Goal: Navigation & Orientation: Find specific page/section

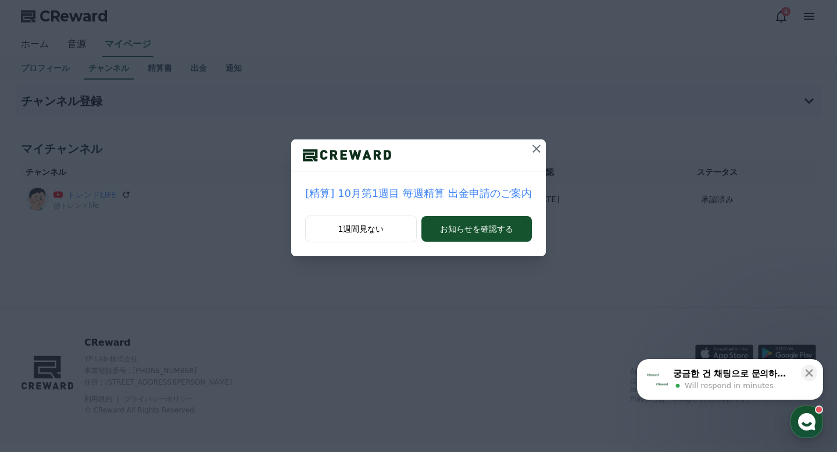
click at [529, 148] on icon at bounding box center [536, 149] width 14 height 14
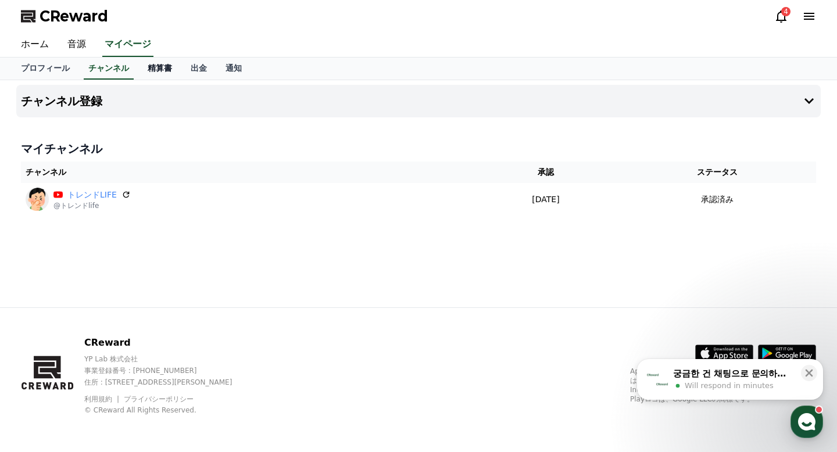
click at [163, 71] on link "精算書" at bounding box center [159, 69] width 43 height 22
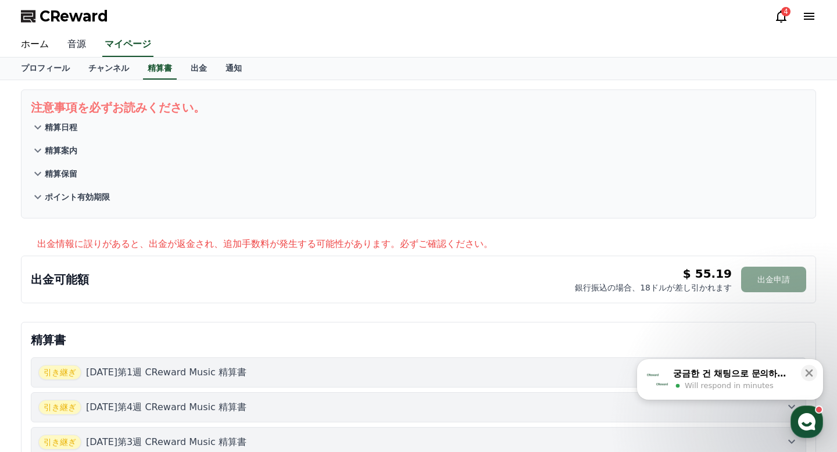
click at [80, 49] on link "音源" at bounding box center [76, 45] width 37 height 24
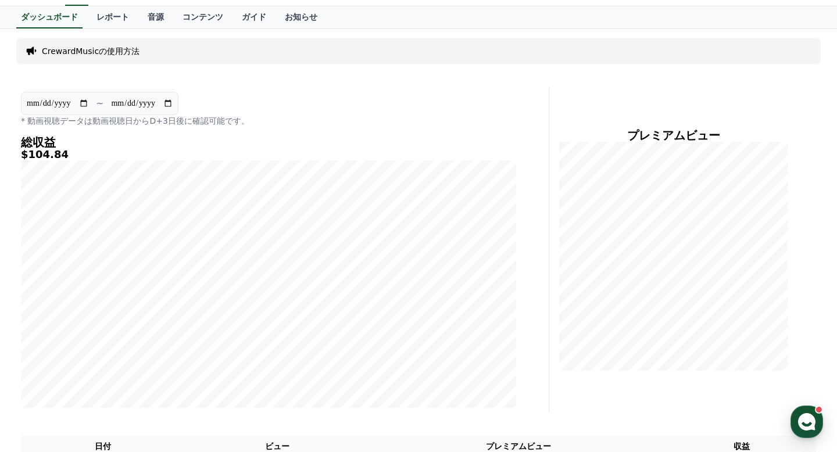
scroll to position [43, 0]
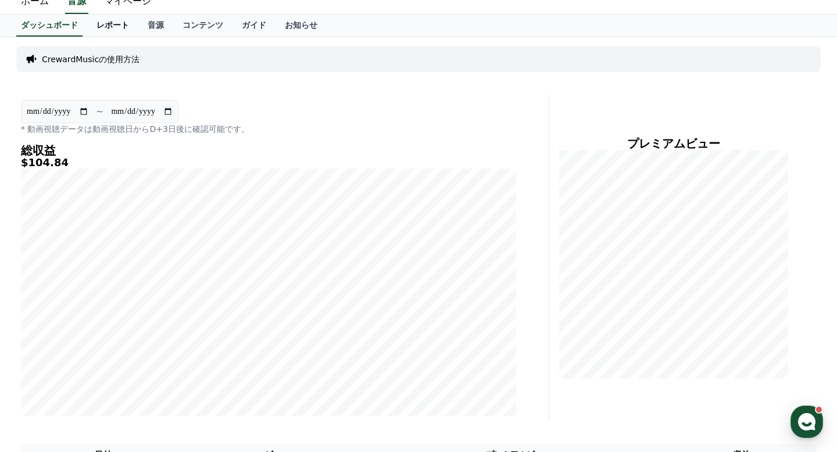
click at [116, 28] on link "レポート" at bounding box center [112, 26] width 51 height 22
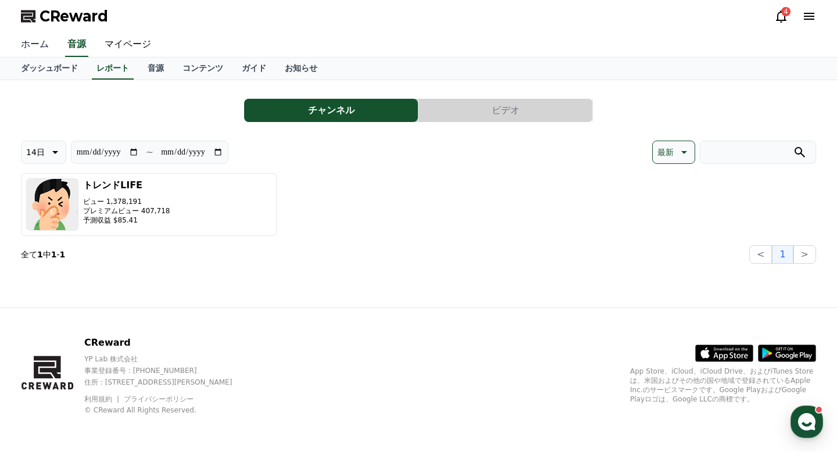
click at [28, 46] on link "ホーム" at bounding box center [35, 45] width 46 height 24
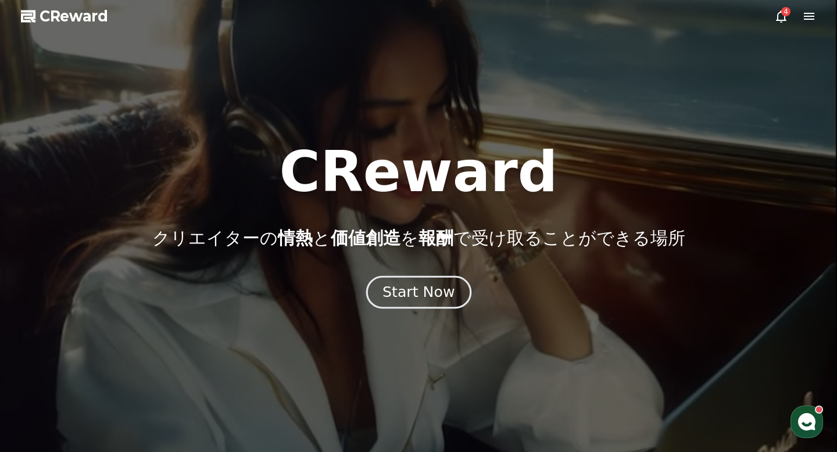
click at [442, 298] on div "Start Now" at bounding box center [418, 292] width 72 height 20
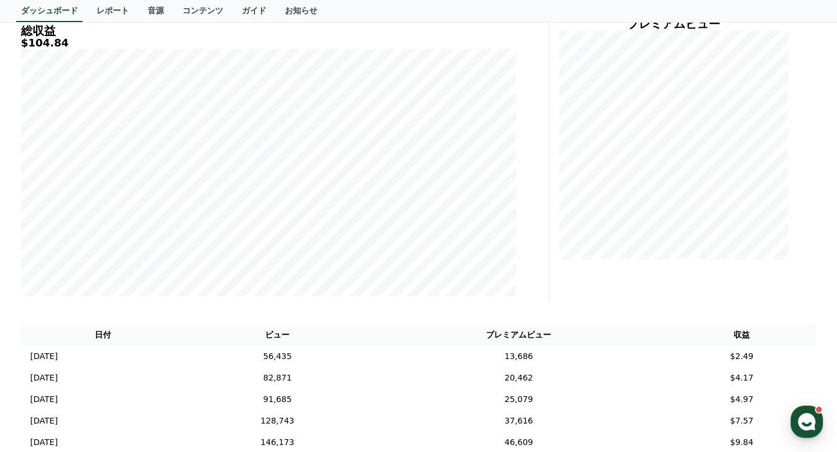
scroll to position [165, 0]
